Goal: Task Accomplishment & Management: Use online tool/utility

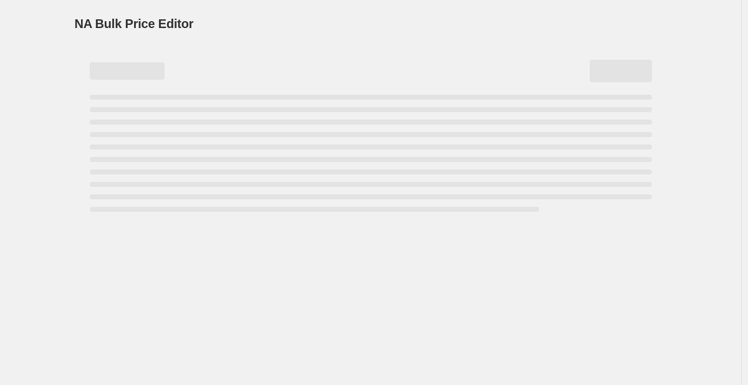
click at [64, 91] on div "NA Bulk Price Editor. This page is ready NA Bulk Price Editor" at bounding box center [371, 108] width 622 height 217
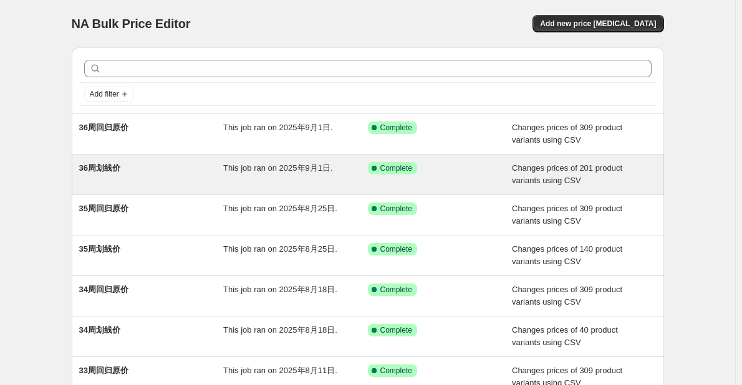
click at [310, 175] on div "This job ran on 2025年9月1日." at bounding box center [295, 174] width 145 height 25
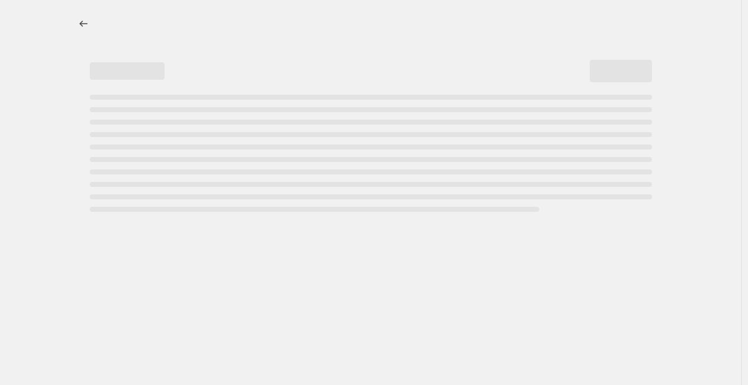
click at [687, 177] on div at bounding box center [371, 192] width 742 height 385
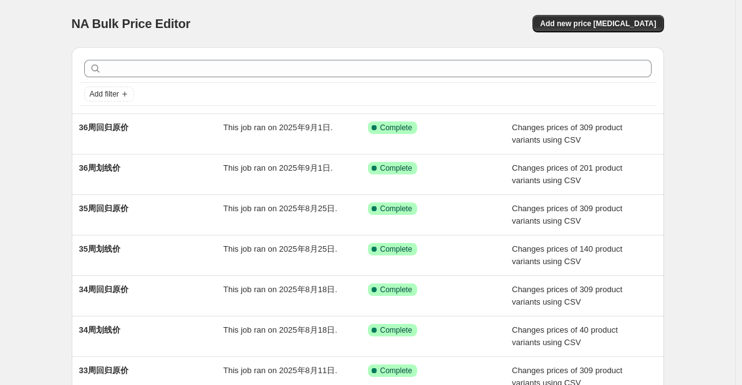
click at [24, 208] on div "NA Bulk Price Editor. This page is ready NA Bulk Price Editor Add new price [ME…" at bounding box center [367, 321] width 735 height 642
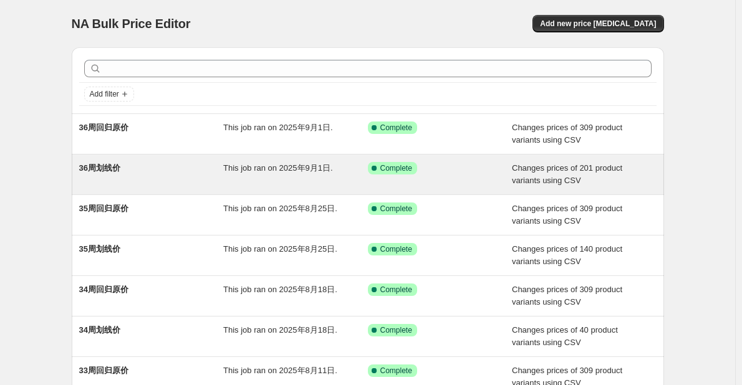
click at [137, 171] on div "36周划线价" at bounding box center [151, 174] width 145 height 25
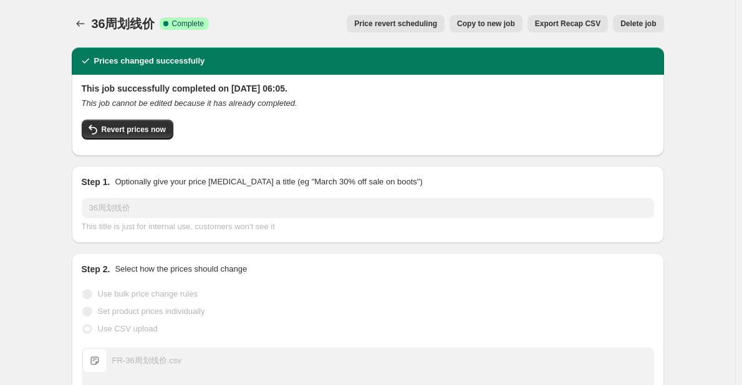
click at [491, 23] on span "Copy to new job" at bounding box center [486, 24] width 58 height 10
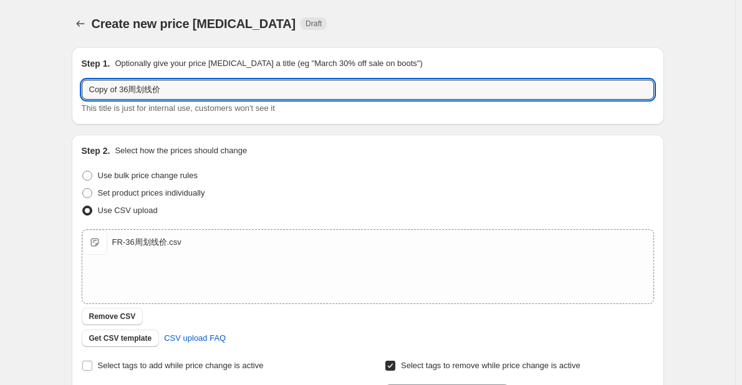
drag, startPoint x: 122, startPoint y: 90, endPoint x: 73, endPoint y: 90, distance: 49.3
click at [73, 90] on div "Step 1. Optionally give your price [MEDICAL_DATA] a title (eg "March 30% off sa…" at bounding box center [363, 304] width 602 height 534
click at [139, 84] on input "36周划线价" at bounding box center [368, 90] width 573 height 20
type input "36周划线价-更新"
click at [39, 256] on div "Create new price [MEDICAL_DATA]. This page is ready Create new price [MEDICAL_D…" at bounding box center [367, 324] width 735 height 648
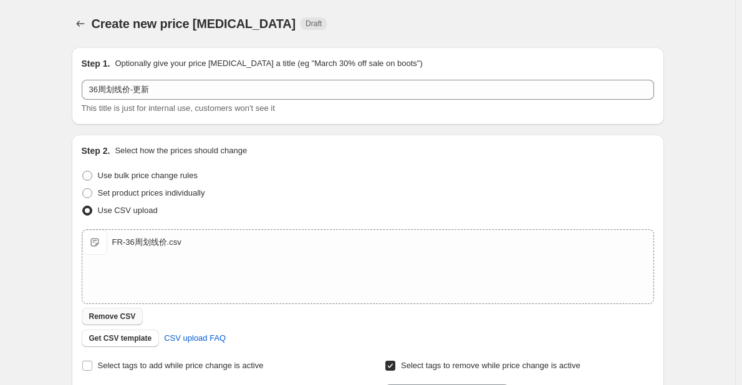
click at [126, 312] on span "Remove CSV" at bounding box center [112, 317] width 47 height 10
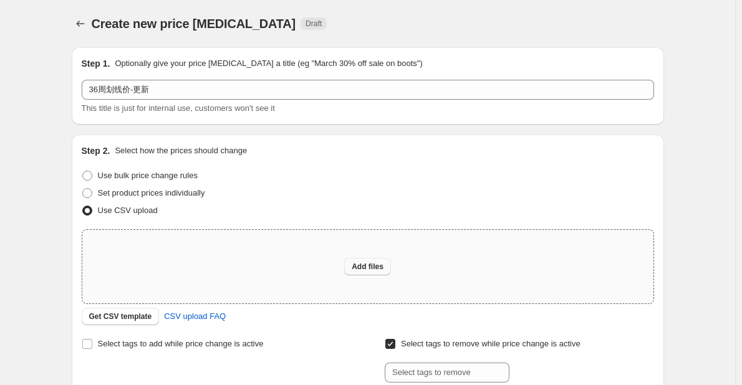
click at [366, 268] on span "Add files" at bounding box center [368, 267] width 32 height 10
type input "C:\fakepath\FR-36周划线价.csv"
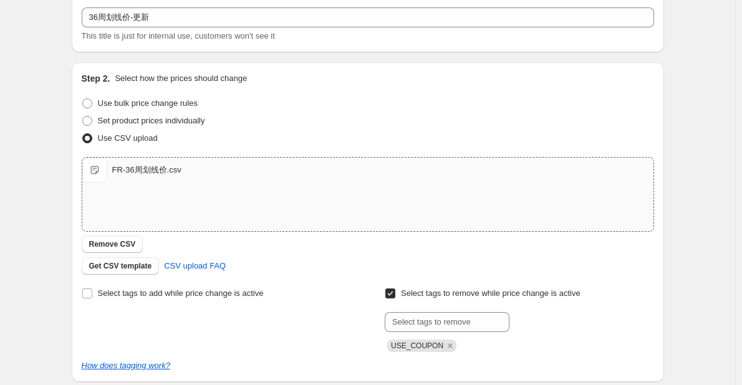
scroll to position [187, 0]
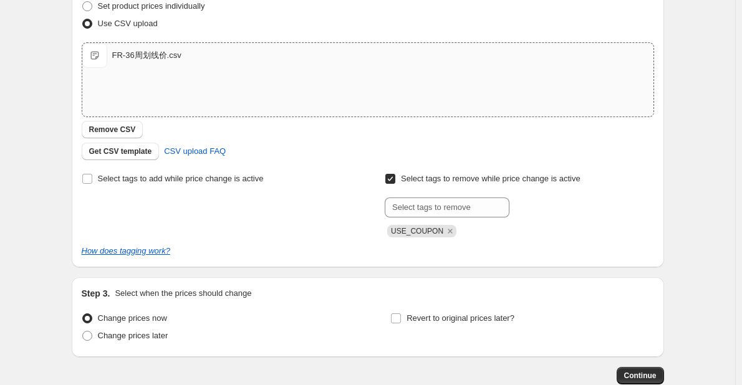
click at [265, 222] on div "Select tags to add while price change is active" at bounding box center [216, 203] width 269 height 67
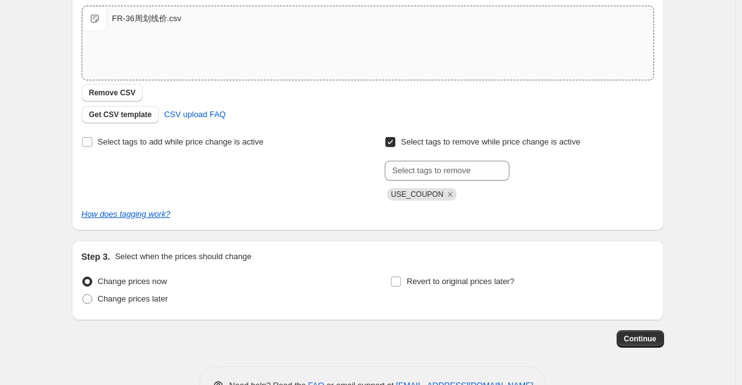
scroll to position [263, 0]
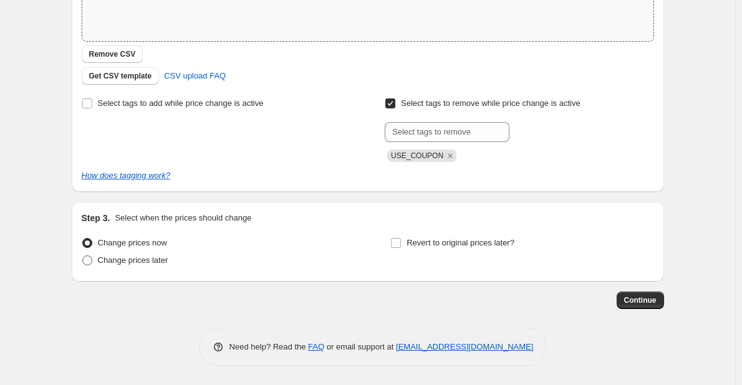
click at [154, 266] on span "Change prices later" at bounding box center [133, 260] width 70 height 12
click at [83, 256] on input "Change prices later" at bounding box center [82, 256] width 1 height 1
radio input "true"
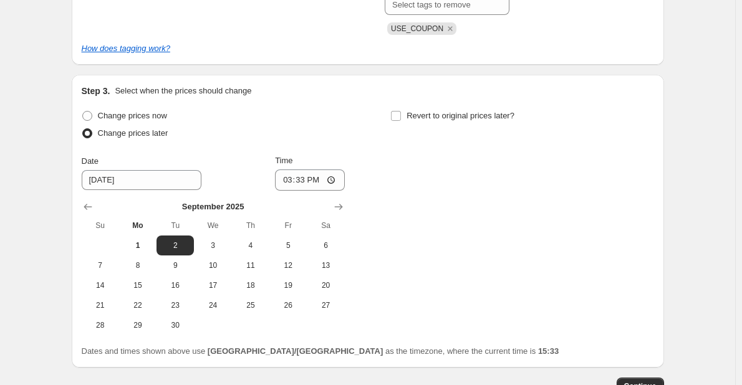
scroll to position [476, 0]
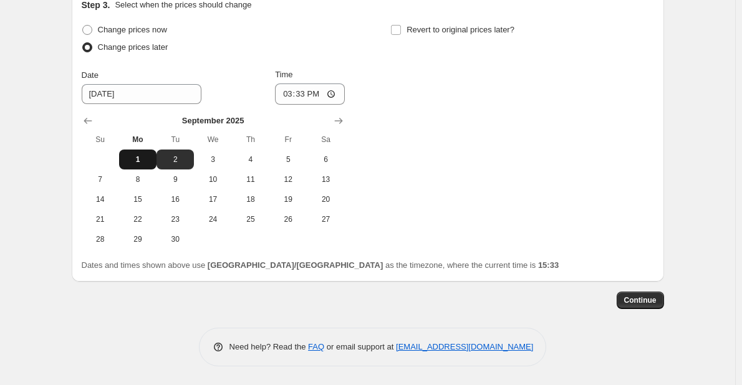
click at [152, 163] on span "1" at bounding box center [137, 160] width 27 height 10
type input "[DATE]"
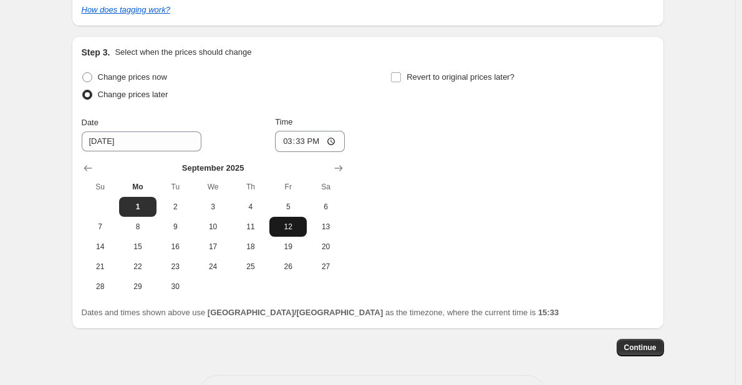
scroll to position [413, 0]
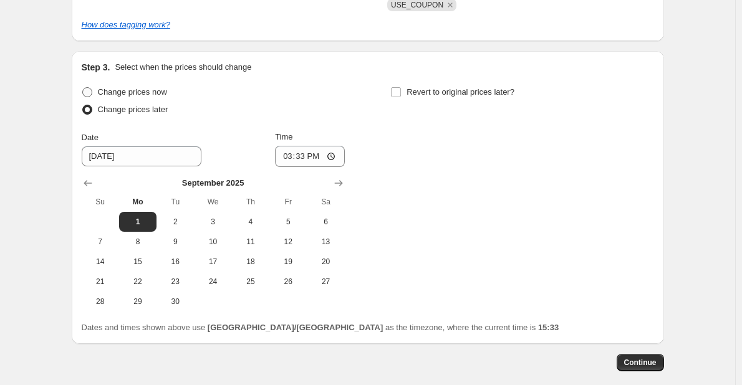
click at [153, 95] on span "Change prices now" at bounding box center [132, 91] width 69 height 9
click at [83, 88] on input "Change prices now" at bounding box center [82, 87] width 1 height 1
radio input "true"
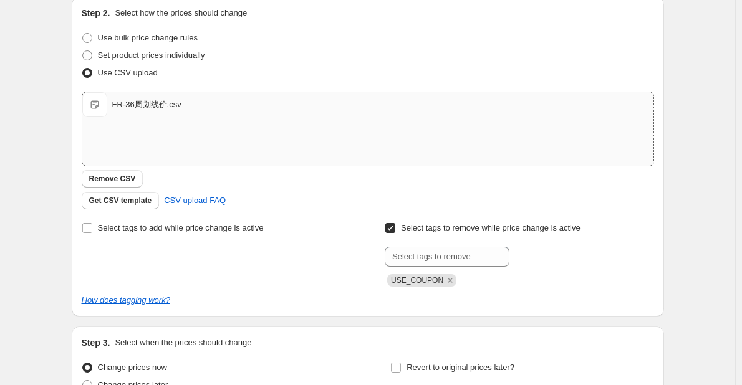
scroll to position [263, 0]
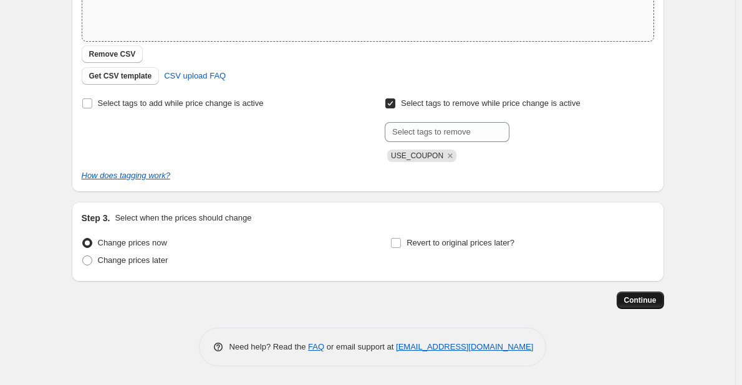
click at [654, 297] on span "Continue" at bounding box center [640, 301] width 32 height 10
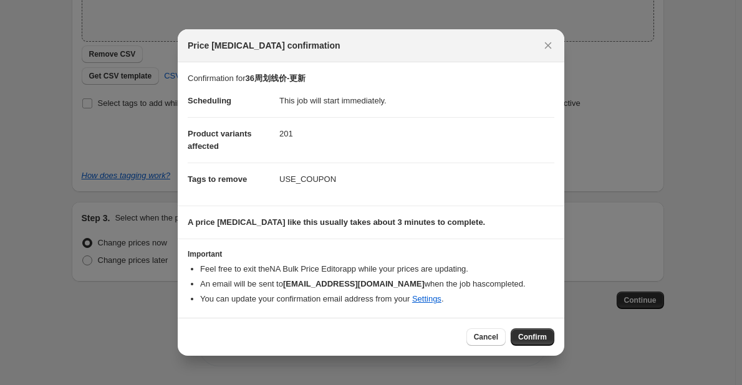
click at [521, 336] on span "Confirm" at bounding box center [532, 337] width 29 height 10
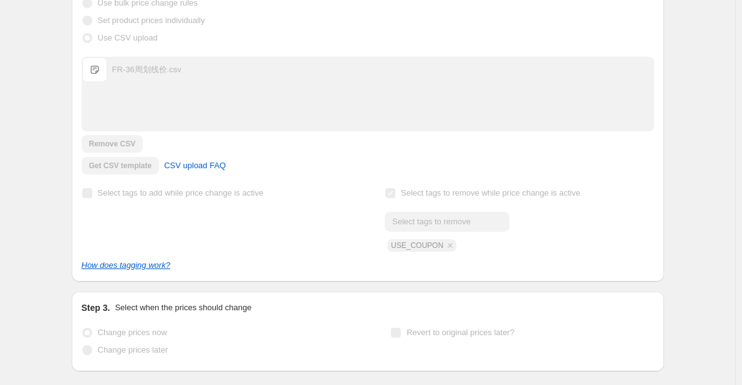
scroll to position [295, 0]
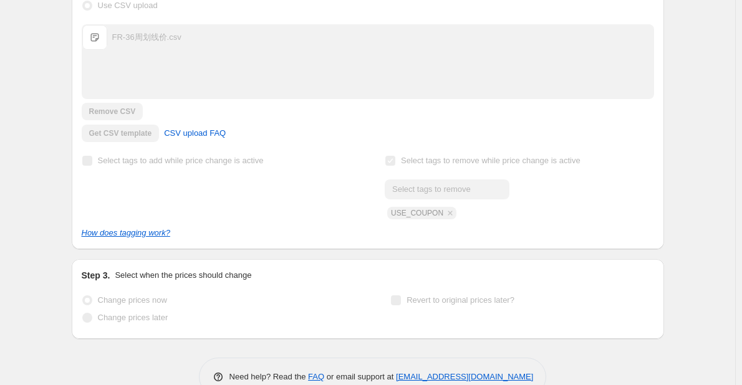
click at [57, 203] on div "36周划线价-更新. This page is ready 36周划线价-更新 Info Partially complete In progress Pri…" at bounding box center [367, 60] width 735 height 710
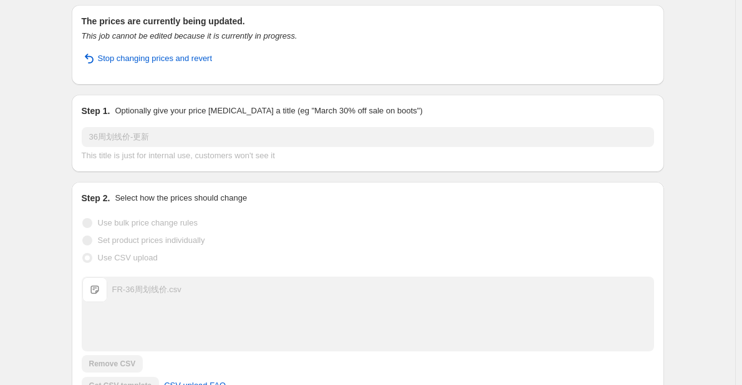
scroll to position [0, 0]
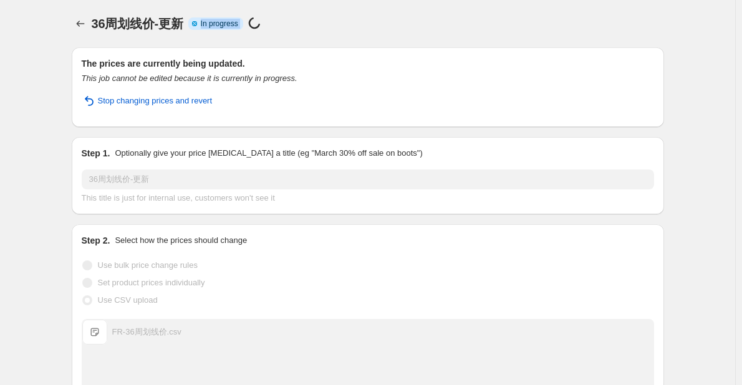
drag, startPoint x: 205, startPoint y: 22, endPoint x: 261, endPoint y: 22, distance: 55.5
click at [261, 22] on div "Info Partially complete In progress Price [MEDICAL_DATA] in progress..." at bounding box center [226, 24] width 77 height 14
click at [310, 2] on div "36周划线价-更新. This page is ready 36周划线价-更新 Info Partially complete In progress Pri…" at bounding box center [368, 23] width 592 height 47
click at [158, 19] on span "36周划线价-更新" at bounding box center [138, 24] width 92 height 14
click at [57, 60] on div "36周划线价-更新. This page is ready 36周划线价-更新 Info Partially complete In progress Pri…" at bounding box center [367, 355] width 735 height 710
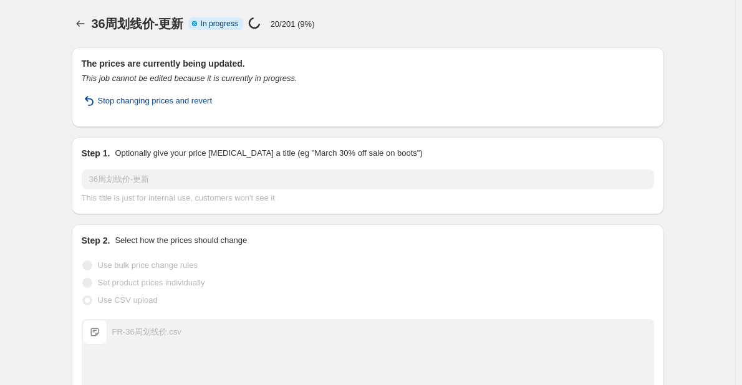
click at [115, 100] on span "Stop changing prices and revert" at bounding box center [155, 101] width 115 height 12
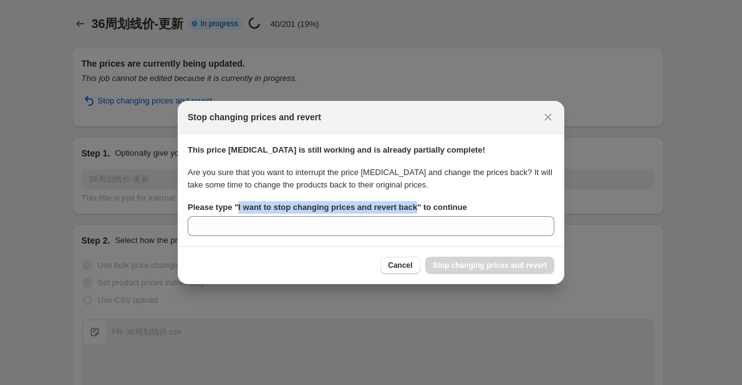
drag, startPoint x: 413, startPoint y: 208, endPoint x: 236, endPoint y: 207, distance: 176.5
click at [236, 207] on b "Please type " I want to stop changing prices and revert back " to continue" at bounding box center [327, 207] width 279 height 9
copy b "I want to stop changing prices and revert back"
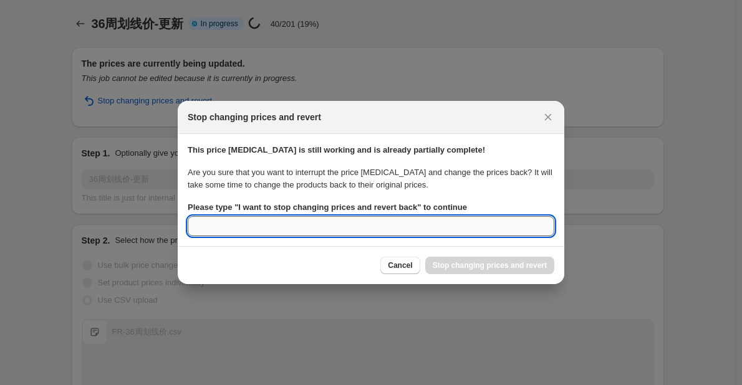
click at [236, 225] on input "Please type " I want to stop changing prices and revert back " to continue" at bounding box center [371, 226] width 367 height 20
paste input "I want to stop changing prices and revert back"
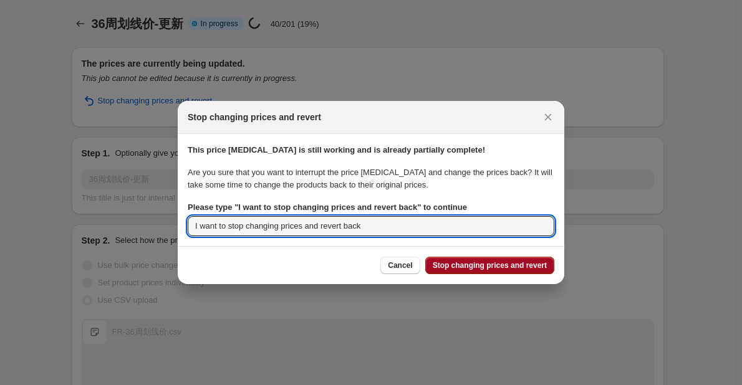
type input "I want to stop changing prices and revert back"
click at [460, 264] on span "Stop changing prices and revert" at bounding box center [490, 266] width 114 height 10
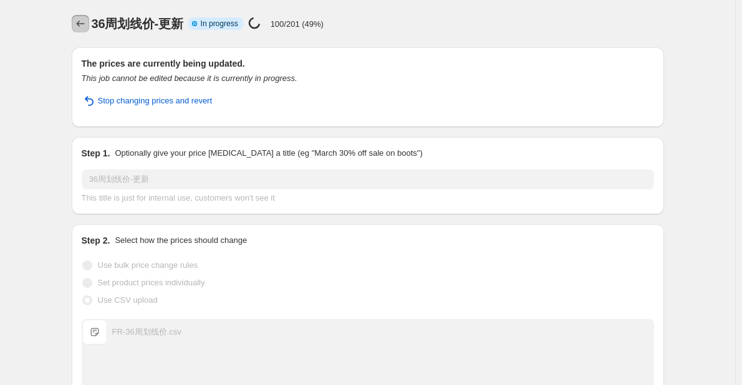
click at [89, 24] on button "Price change jobs" at bounding box center [80, 23] width 17 height 17
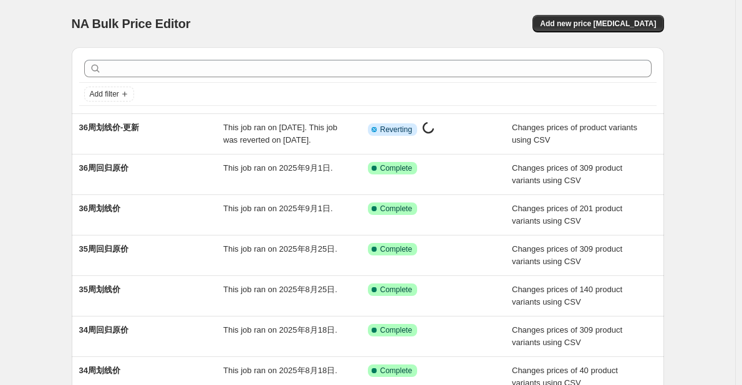
click at [73, 37] on div "NA Bulk Price Editor. This page is ready NA Bulk Price Editor Add new price [ME…" at bounding box center [368, 321] width 622 height 642
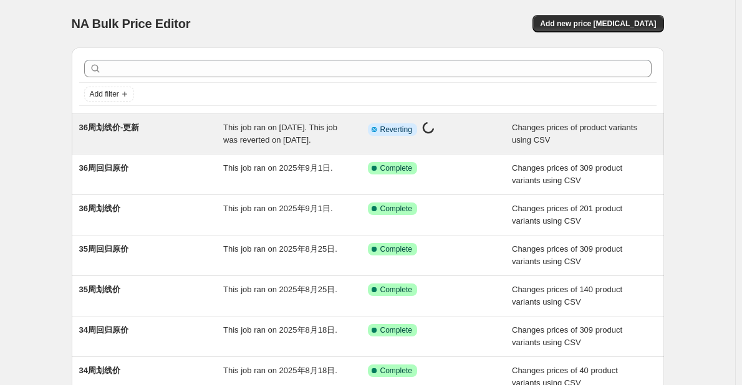
click at [398, 132] on span "Reverting" at bounding box center [396, 130] width 32 height 10
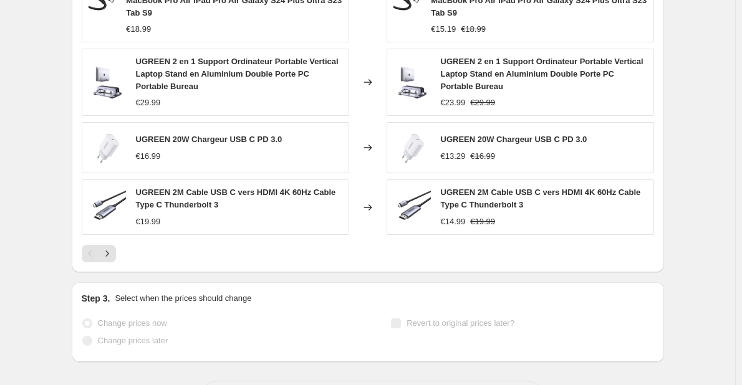
scroll to position [717, 0]
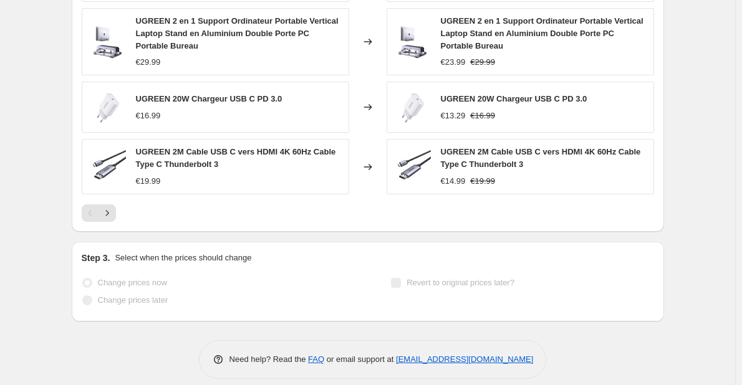
click at [339, 205] on div at bounding box center [368, 213] width 573 height 17
click at [415, 205] on div at bounding box center [368, 213] width 573 height 17
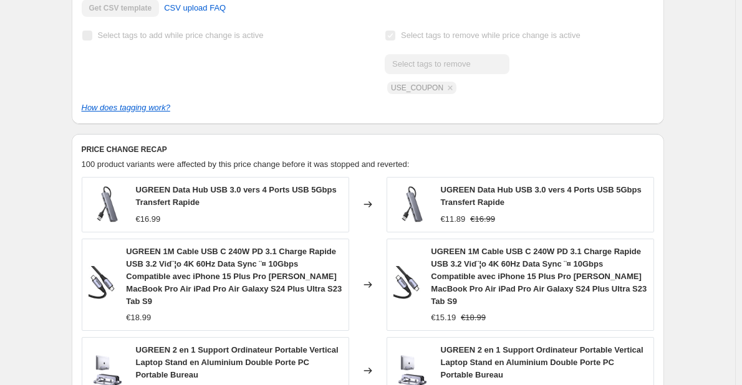
scroll to position [343, 0]
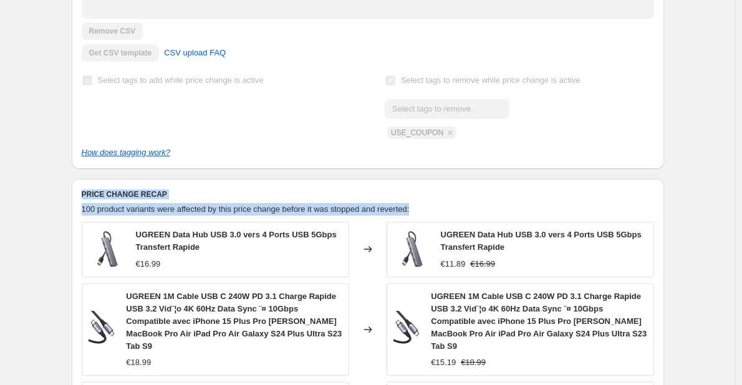
drag, startPoint x: 84, startPoint y: 191, endPoint x: 457, endPoint y: 203, distance: 373.1
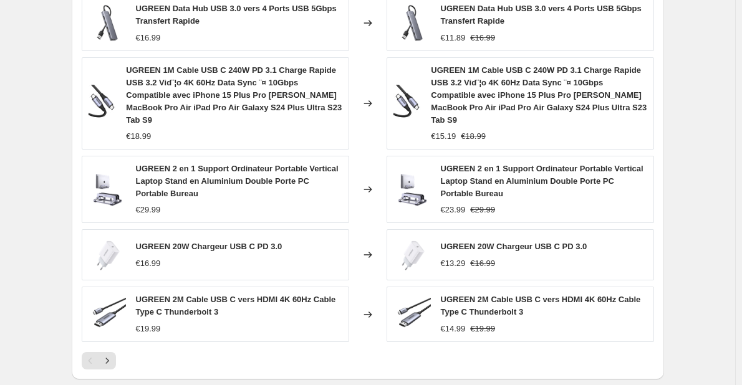
scroll to position [717, 0]
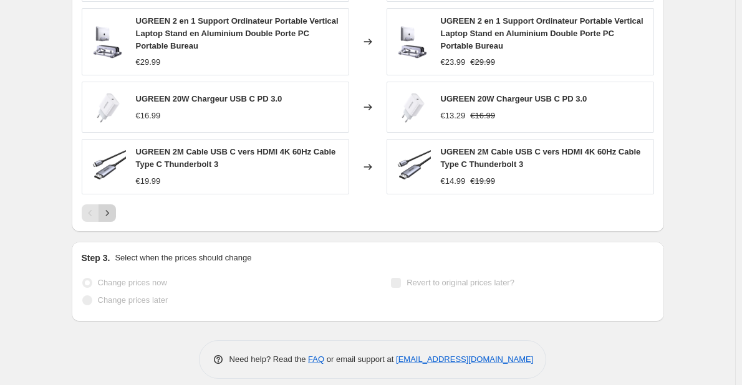
click at [114, 207] on icon "Next" at bounding box center [107, 213] width 12 height 12
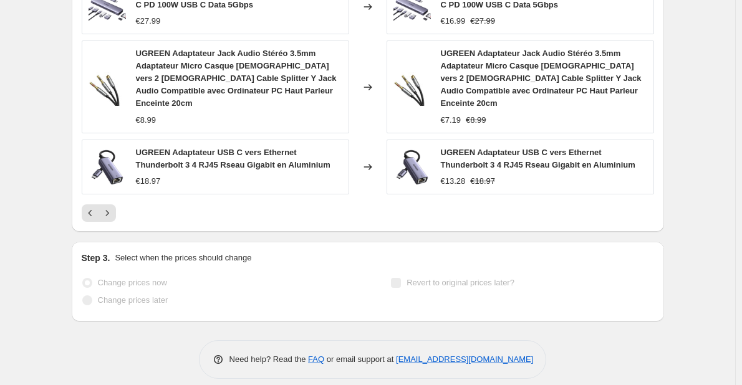
click at [94, 207] on icon "Previous" at bounding box center [90, 213] width 12 height 12
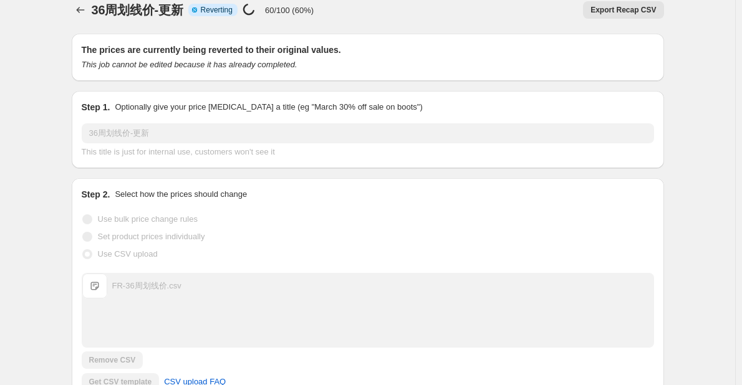
scroll to position [0, 0]
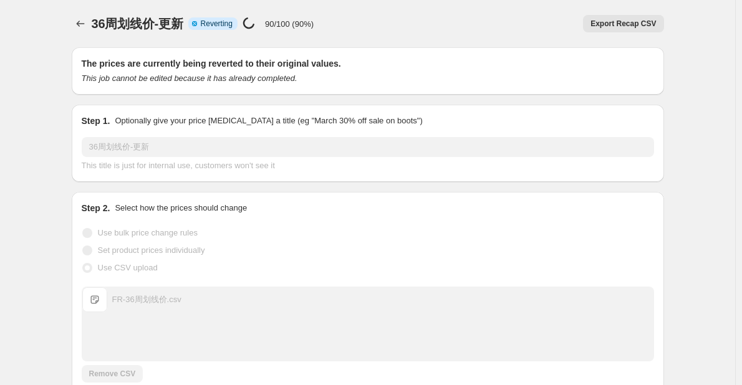
click at [329, 9] on div "36周划线价-更新. This page is ready 36周划线价-更新 Info Partially complete Reverting Price…" at bounding box center [368, 23] width 592 height 47
drag, startPoint x: 205, startPoint y: 22, endPoint x: 241, endPoint y: 31, distance: 37.1
click at [241, 31] on div "Info Partially complete Reverting Price [MEDICAL_DATA] in progress... 90/100 (9…" at bounding box center [250, 24] width 125 height 14
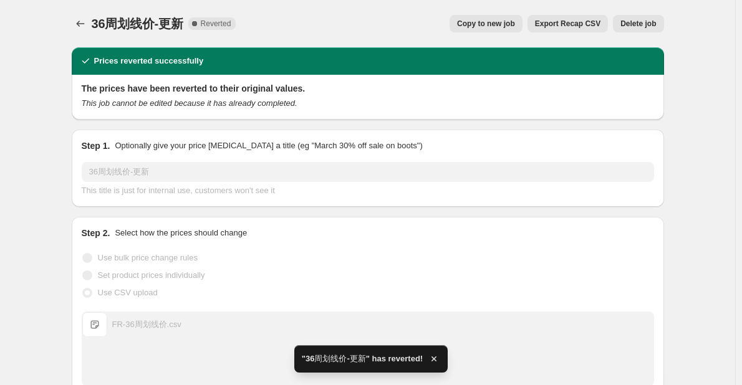
click at [236, 1] on div "36周划线价-更新. This page is ready 36周划线价-更新 Complete Reverted Copy to new job Expor…" at bounding box center [368, 23] width 592 height 47
click at [81, 26] on icon "Price change jobs" at bounding box center [80, 23] width 12 height 12
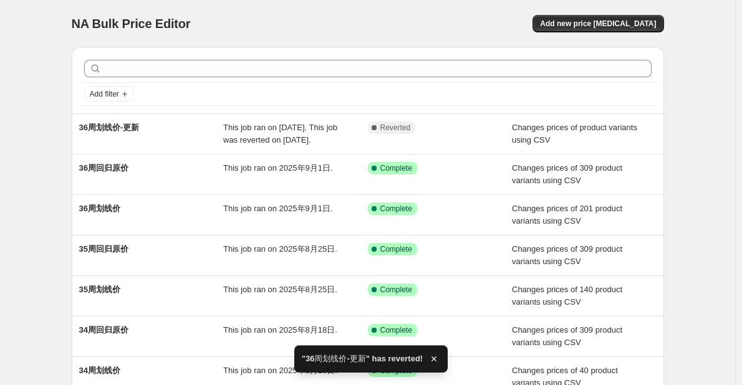
click at [54, 75] on div "NA Bulk Price Editor. This page is ready NA Bulk Price Editor Add new price [ME…" at bounding box center [367, 321] width 735 height 642
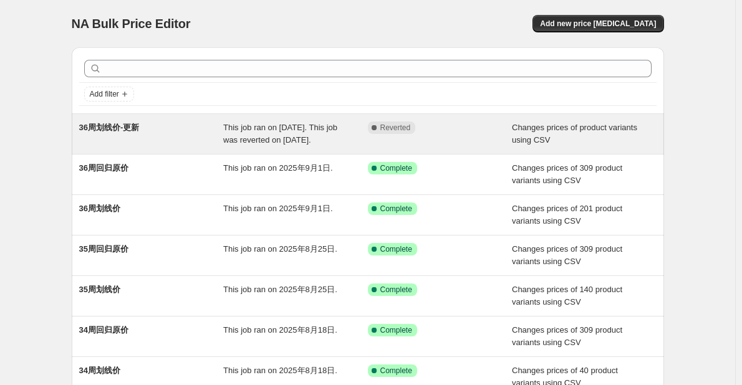
click at [429, 132] on div "Complete Reverted" at bounding box center [431, 128] width 126 height 12
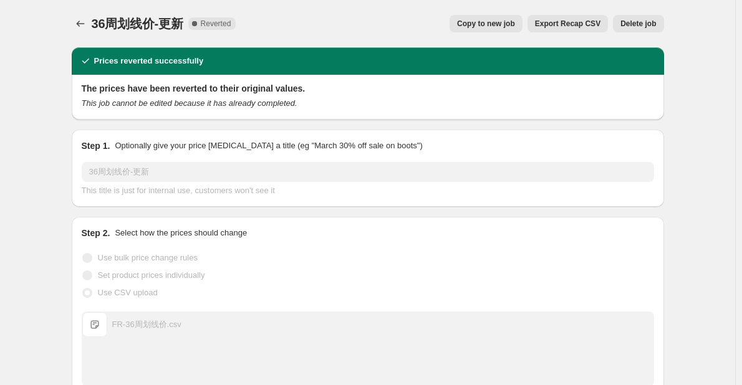
click at [636, 24] on span "Delete job" at bounding box center [639, 24] width 36 height 10
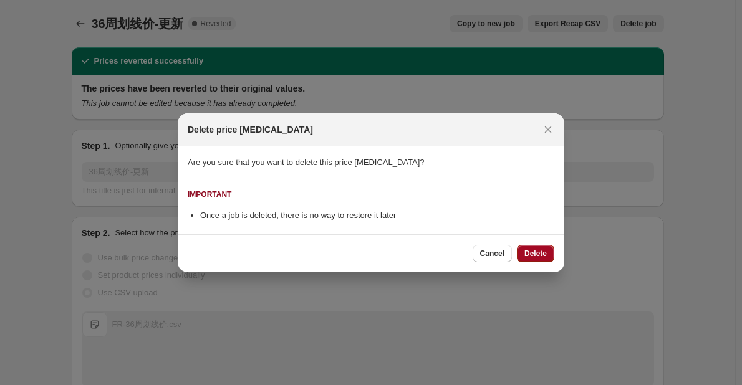
click at [533, 256] on span "Delete" at bounding box center [536, 254] width 22 height 10
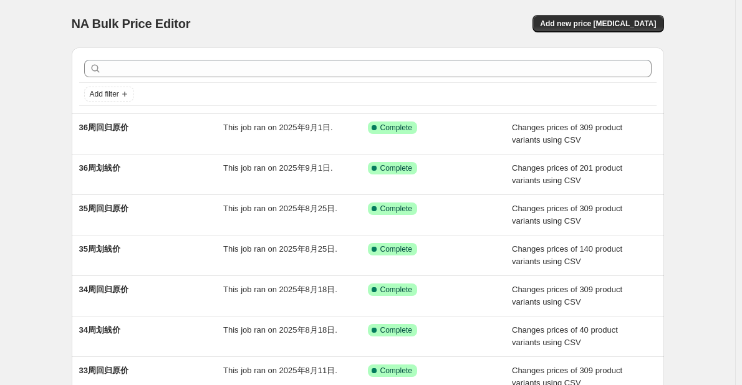
click at [50, 108] on div "NA Bulk Price Editor. This page is ready NA Bulk Price Editor Add new price [ME…" at bounding box center [367, 321] width 735 height 642
click at [261, 16] on div "NA Bulk Price Editor" at bounding box center [214, 23] width 285 height 17
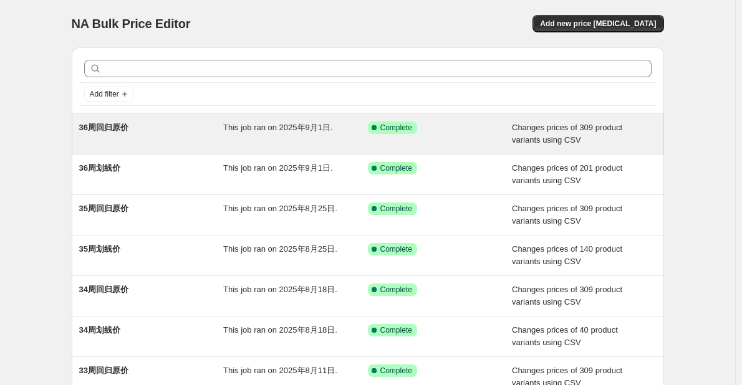
click at [238, 143] on div "This job ran on 2025年9月1日." at bounding box center [295, 134] width 145 height 25
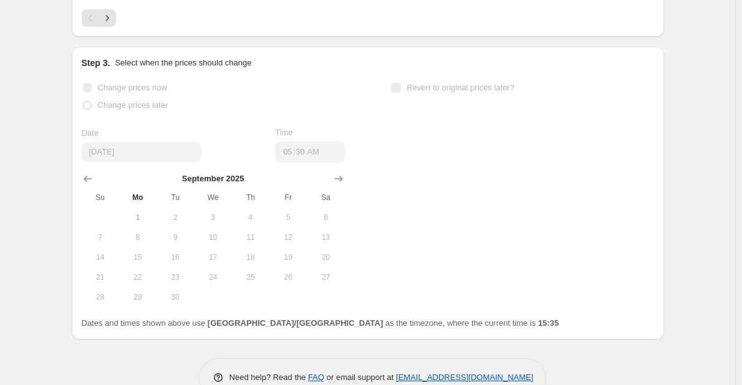
scroll to position [954, 0]
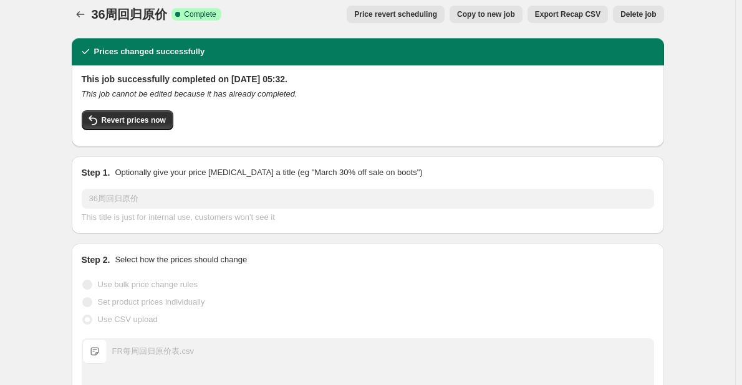
scroll to position [0, 0]
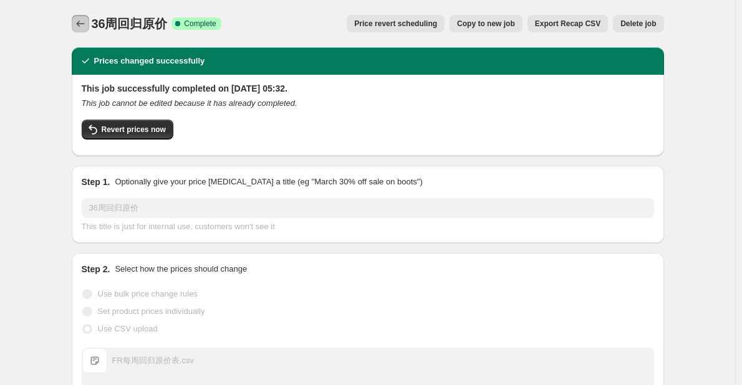
click at [80, 17] on button "Price change jobs" at bounding box center [80, 23] width 17 height 17
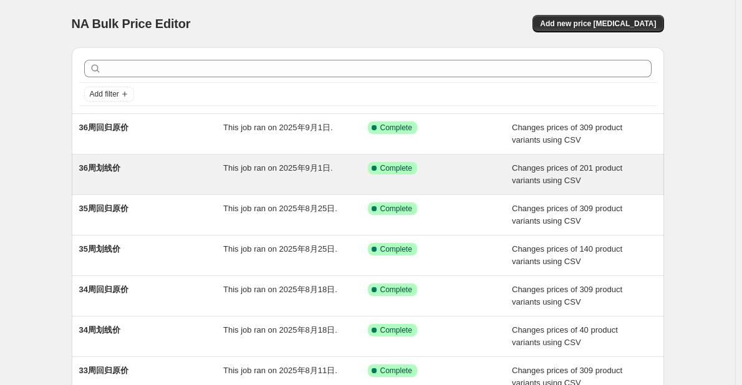
click at [203, 165] on div "36周划线价" at bounding box center [151, 174] width 145 height 25
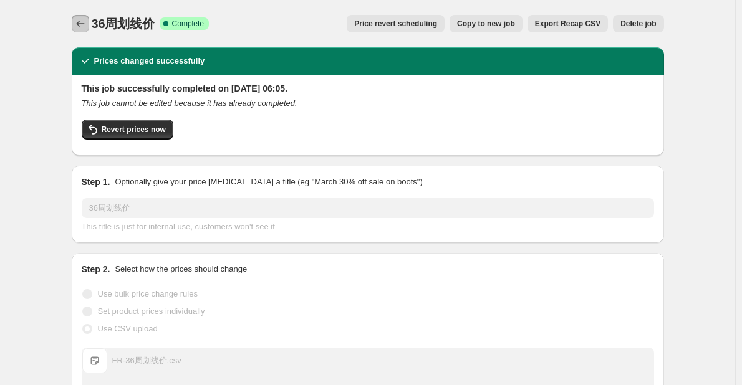
click at [84, 24] on icon "Price change jobs" at bounding box center [80, 24] width 8 height 6
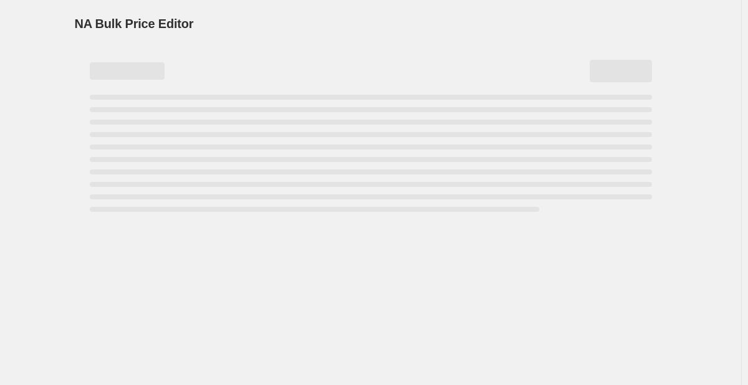
click at [67, 58] on div "NA Bulk Price Editor. This page is ready NA Bulk Price Editor" at bounding box center [371, 108] width 622 height 217
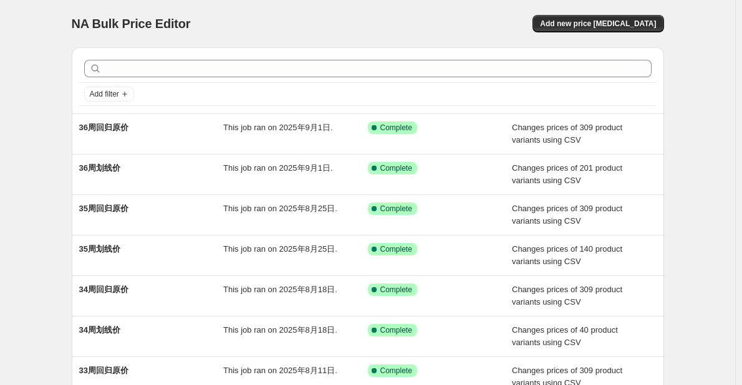
click at [712, 149] on div "NA Bulk Price Editor. This page is ready NA Bulk Price Editor Add new price [ME…" at bounding box center [367, 321] width 735 height 642
click at [38, 164] on div "NA Bulk Price Editor. This page is ready NA Bulk Price Editor Add new price [ME…" at bounding box center [367, 321] width 735 height 642
click at [701, 159] on div "NA Bulk Price Editor. This page is ready NA Bulk Price Editor Add new price [ME…" at bounding box center [367, 321] width 735 height 642
click at [713, 175] on div "NA Bulk Price Editor. This page is ready NA Bulk Price Editor Add new price [ME…" at bounding box center [367, 321] width 735 height 642
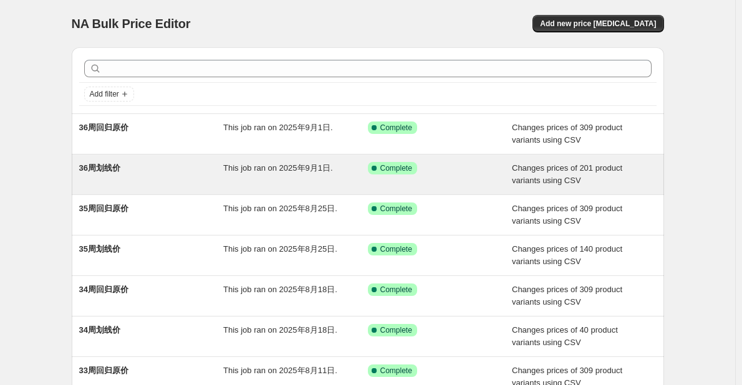
click at [249, 186] on div "This job ran on 2025年9月1日." at bounding box center [295, 174] width 145 height 25
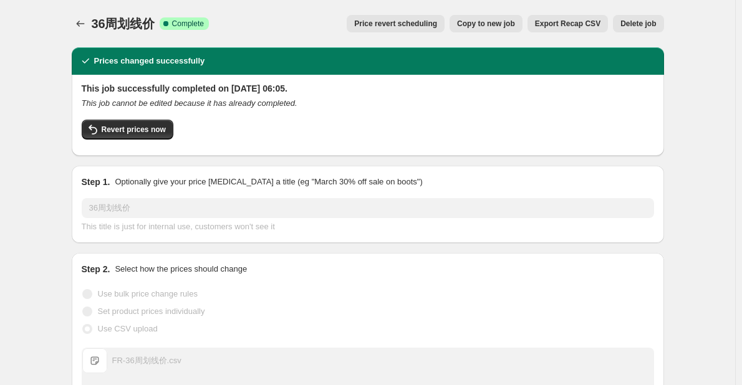
click at [548, 27] on span "Export Recap CSV" at bounding box center [567, 24] width 65 height 10
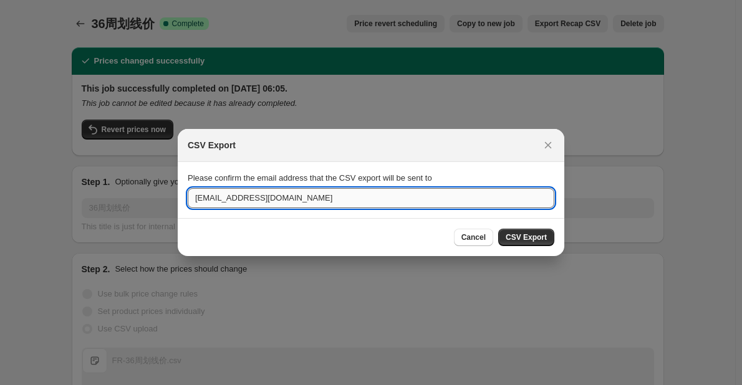
click at [408, 207] on input "[EMAIL_ADDRESS][DOMAIN_NAME]" at bounding box center [371, 198] width 367 height 20
click at [552, 144] on icon "Close" at bounding box center [548, 145] width 12 height 12
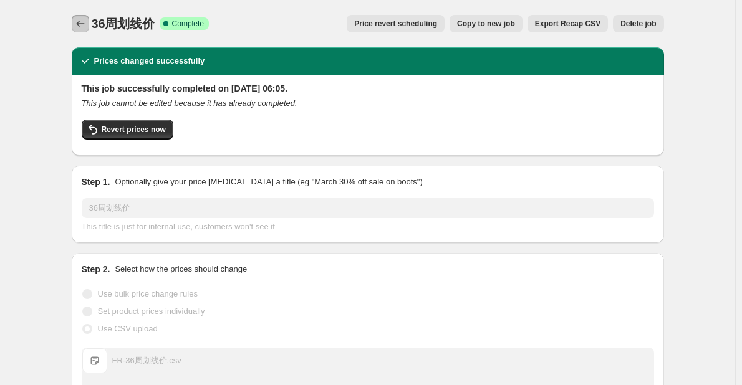
click at [81, 22] on icon "Price change jobs" at bounding box center [80, 24] width 8 height 6
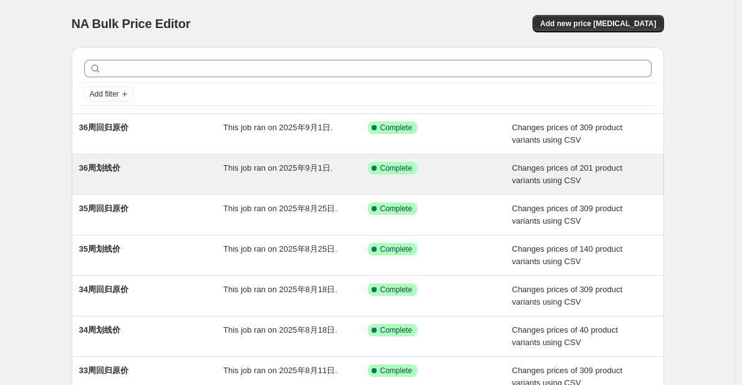
click at [301, 165] on span "This job ran on 2025年9月1日." at bounding box center [278, 167] width 110 height 9
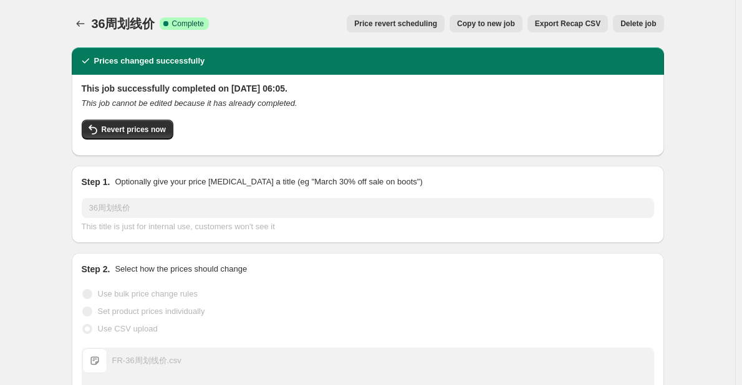
click at [478, 26] on span "Copy to new job" at bounding box center [486, 24] width 58 height 10
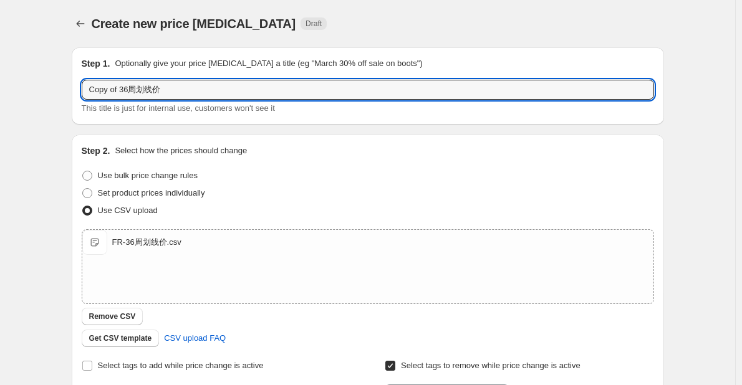
drag, startPoint x: 123, startPoint y: 89, endPoint x: 82, endPoint y: 82, distance: 41.1
click at [82, 82] on div "Step 1. Optionally give your price [MEDICAL_DATA] a title (eg "March 30% off sa…" at bounding box center [368, 85] width 592 height 77
click at [142, 94] on input "36周划线价" at bounding box center [368, 90] width 573 height 20
click at [147, 91] on input "36周划线价" at bounding box center [368, 90] width 573 height 20
type input "36周划线价-更新"
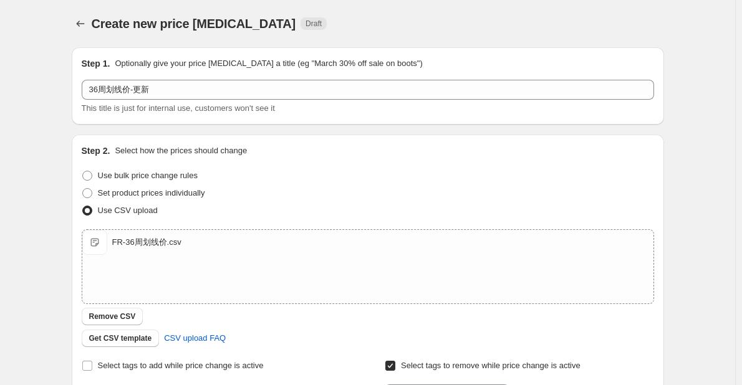
click at [56, 125] on div "Create new price [MEDICAL_DATA]. This page is ready Create new price [MEDICAL_D…" at bounding box center [367, 324] width 735 height 648
click at [59, 125] on div "Create new price [MEDICAL_DATA]. This page is ready Create new price [MEDICAL_D…" at bounding box center [367, 324] width 735 height 648
click at [37, 118] on div "Create new price [MEDICAL_DATA]. This page is ready Create new price [MEDICAL_D…" at bounding box center [367, 324] width 735 height 648
click at [130, 314] on span "Remove CSV" at bounding box center [112, 317] width 47 height 10
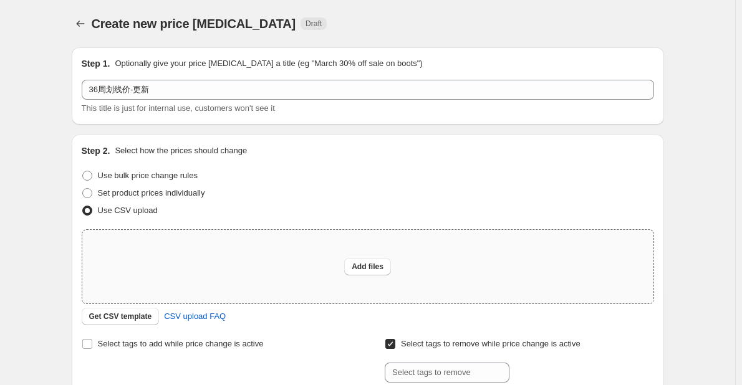
click at [369, 276] on div "Add files" at bounding box center [367, 267] width 571 height 74
type input "C:\fakepath\FR-36周划线价.csv"
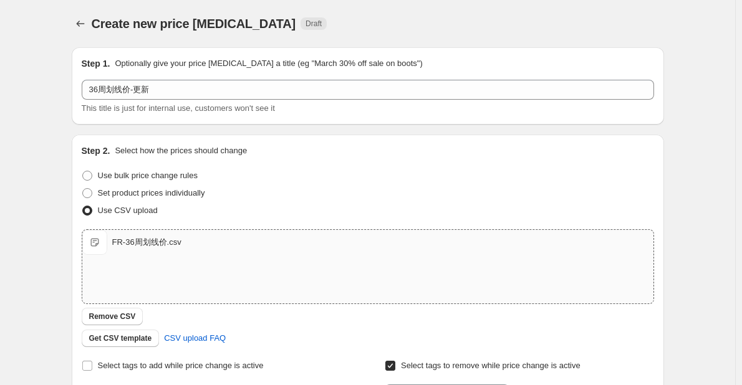
click at [322, 193] on div "Set product prices individually" at bounding box center [368, 193] width 573 height 17
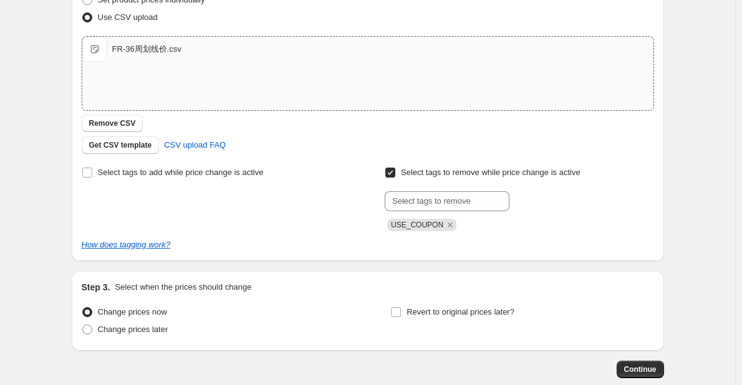
scroll to position [263, 0]
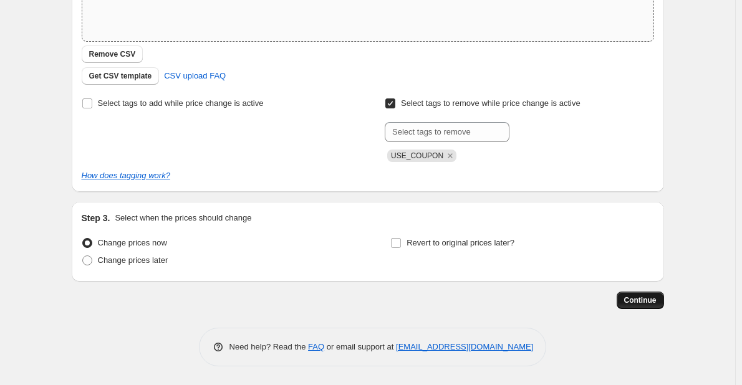
click at [636, 297] on span "Continue" at bounding box center [640, 301] width 32 height 10
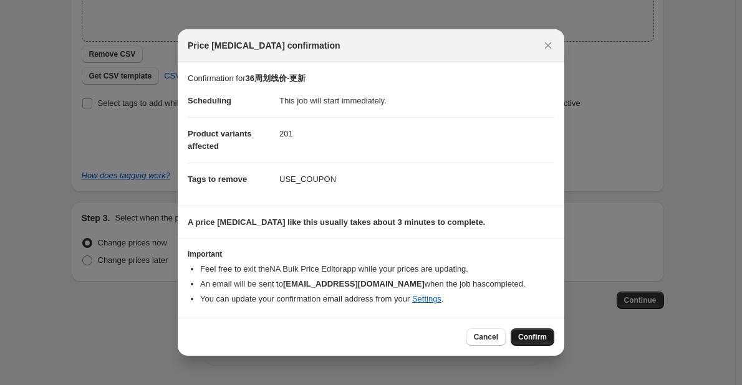
click at [525, 338] on span "Confirm" at bounding box center [532, 337] width 29 height 10
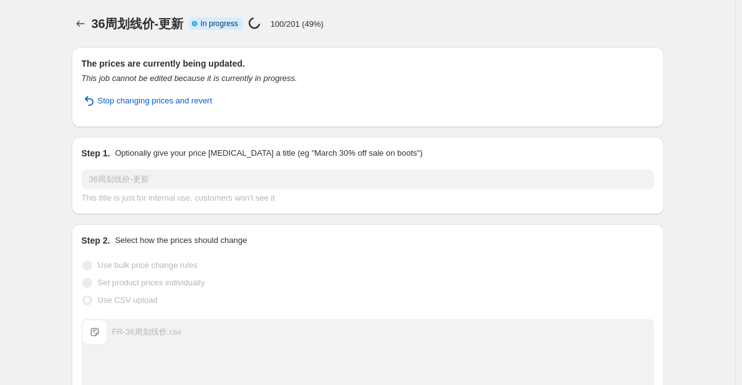
click at [378, 24] on div "36周划线价-更新 Info Partially complete In progress Price [MEDICAL_DATA] in progress.…" at bounding box center [378, 23] width 573 height 17
click at [70, 233] on div "The prices are currently being updated. This job cannot be edited because it is…" at bounding box center [363, 335] width 602 height 597
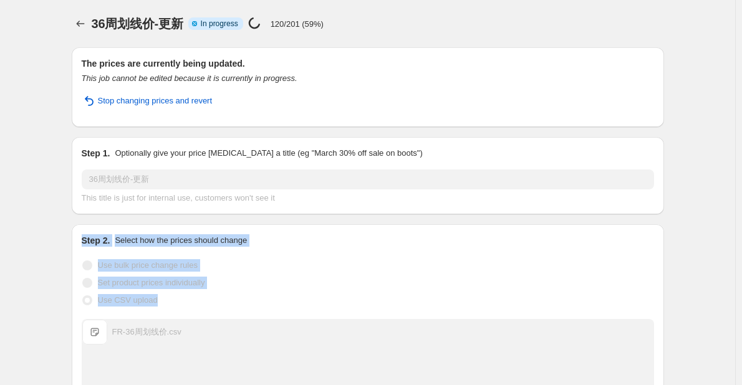
drag, startPoint x: 72, startPoint y: 232, endPoint x: 239, endPoint y: 294, distance: 178.8
click at [239, 294] on div "The prices are currently being updated. This job cannot be edited because it is…" at bounding box center [363, 335] width 602 height 597
drag, startPoint x: 239, startPoint y: 294, endPoint x: 51, endPoint y: 235, distance: 197.9
click at [51, 235] on div "36周划线价-更新. This page is ready 36周划线价-更新 Info Partially complete In progress Pri…" at bounding box center [367, 355] width 735 height 710
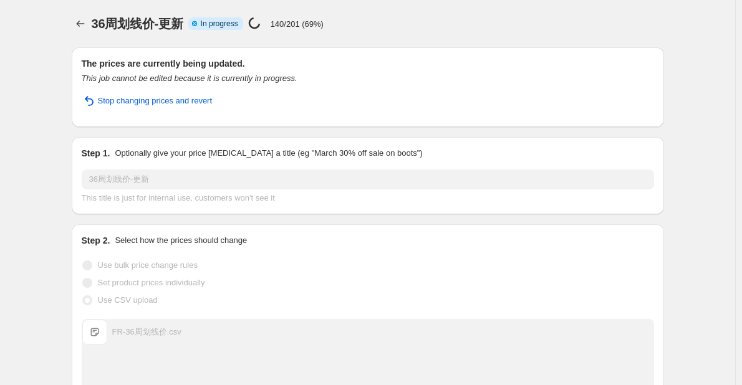
click at [51, 235] on div "36周划线价-更新. This page is ready 36周划线价-更新 Info Partially complete In progress Pri…" at bounding box center [367, 355] width 735 height 710
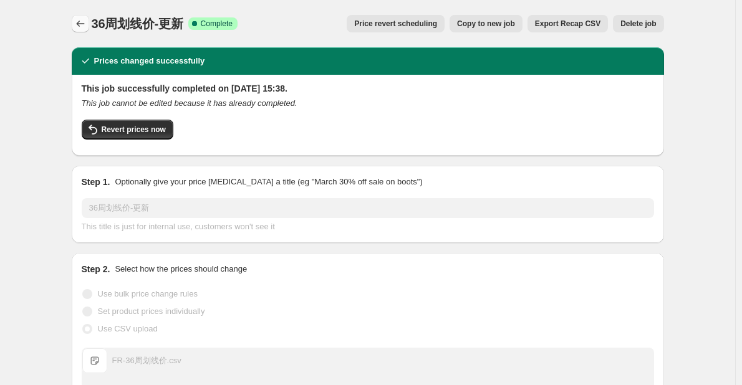
click at [85, 29] on icon "Price change jobs" at bounding box center [80, 23] width 12 height 12
